Goal: Participate in discussion: Engage in conversation with other users on a specific topic

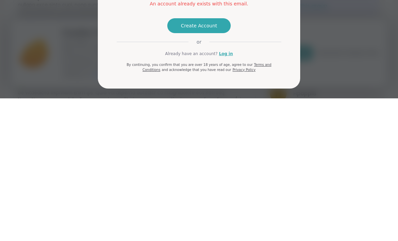
scroll to position [54, 0]
click at [227, 193] on link "Log in" at bounding box center [226, 196] width 14 height 6
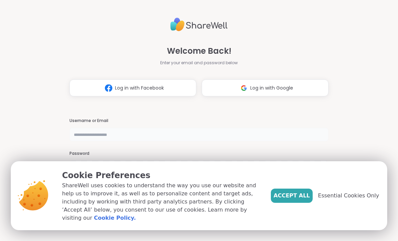
click at [212, 141] on input "text" at bounding box center [199, 135] width 259 height 14
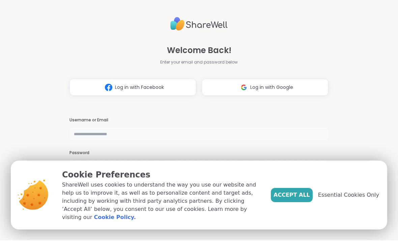
type input "**********"
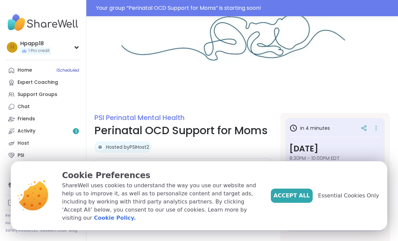
click at [300, 198] on span "Accept All" at bounding box center [292, 195] width 36 height 8
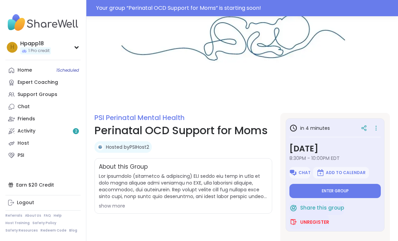
click at [326, 192] on span "Enter group" at bounding box center [335, 190] width 27 height 5
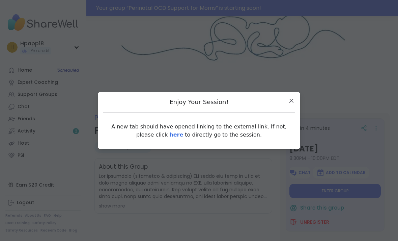
click at [169, 135] on link "here" at bounding box center [176, 134] width 14 height 6
